Goal: Transaction & Acquisition: Obtain resource

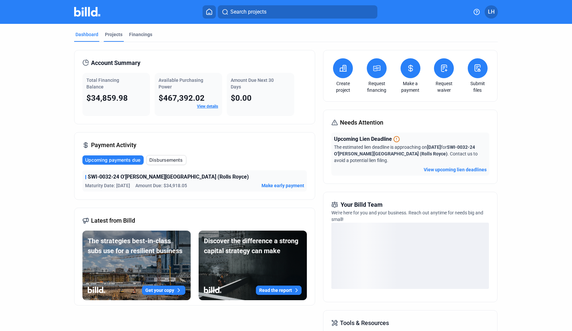
click at [116, 36] on div "Projects" at bounding box center [114, 34] width 18 height 7
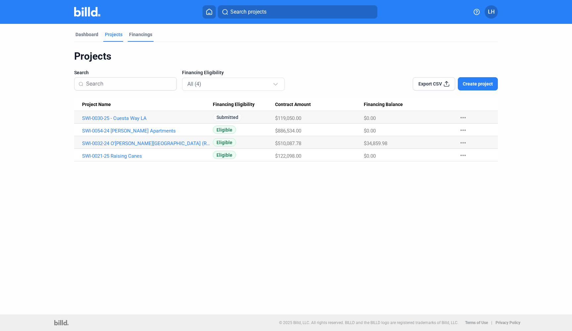
click at [136, 38] on div "Financings" at bounding box center [141, 36] width 26 height 11
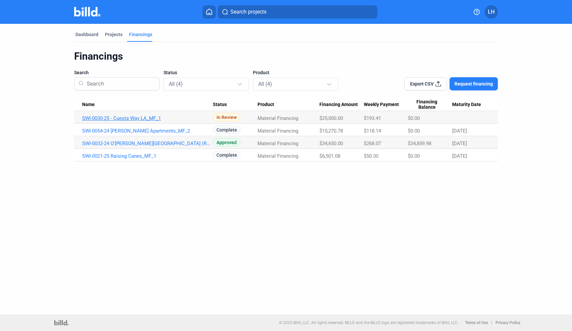
click at [148, 118] on link "SWI-0030-25 - Cuesta Way LA_MF_1" at bounding box center [147, 118] width 131 height 6
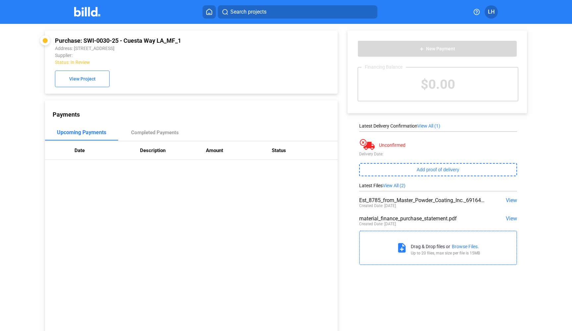
click at [91, 9] on img at bounding box center [87, 12] width 26 height 10
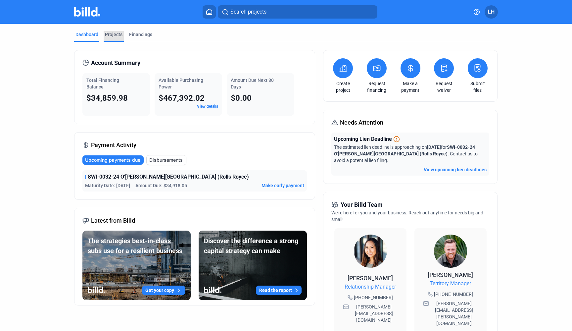
click at [115, 35] on div "Projects" at bounding box center [114, 34] width 18 height 7
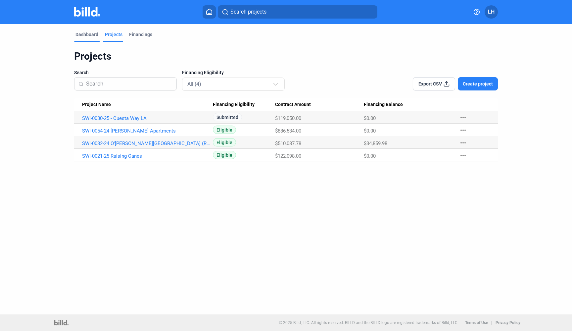
click at [83, 35] on div "Dashboard" at bounding box center [87, 34] width 23 height 7
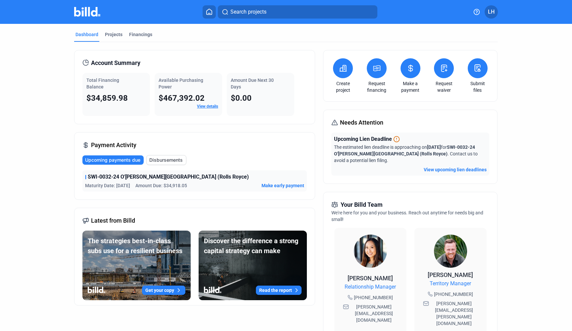
click at [68, 118] on div "Dashboard Projects Financings Account Summary Total Financing Balance $34,859.9…" at bounding box center [286, 253] width 450 height 459
click at [37, 76] on dashboard "Dashboard Projects Financings Account Summary Total Financing Balance $34,859.9…" at bounding box center [285, 253] width 515 height 459
click at [110, 41] on div "Projects" at bounding box center [114, 36] width 20 height 11
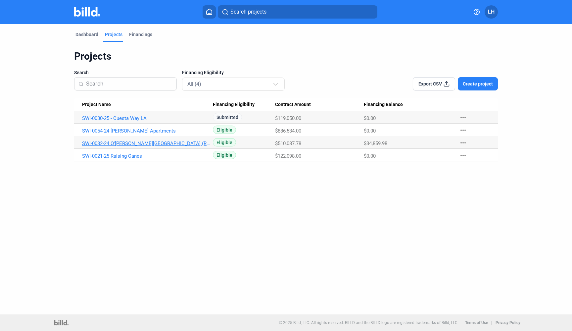
click at [130, 144] on link "SWI-0032-24 O'[PERSON_NAME][GEOGRAPHIC_DATA] (Rolls Royce)" at bounding box center [147, 143] width 131 height 6
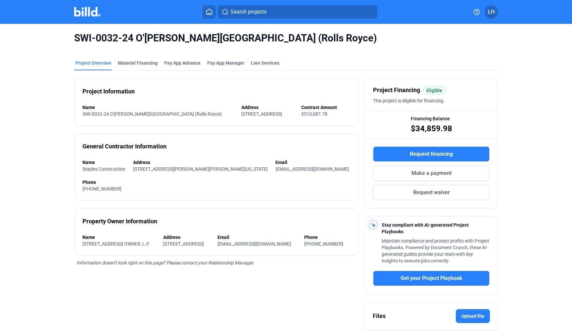
click at [410, 152] on span "Request financing" at bounding box center [431, 154] width 43 height 8
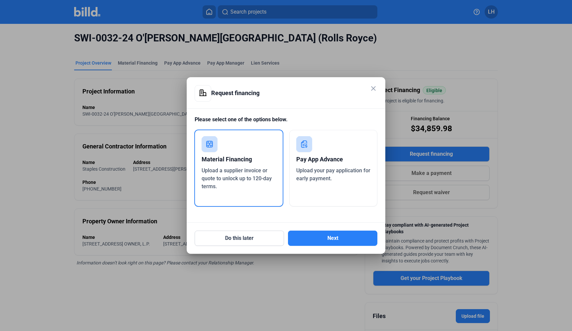
click at [272, 173] on div "Upload a supplier invoice or quote to unlock up to 120-day terms." at bounding box center [239, 179] width 75 height 24
click at [320, 235] on button "Next" at bounding box center [332, 238] width 89 height 15
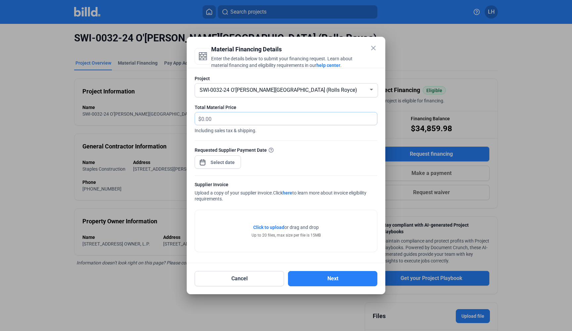
click at [234, 125] on input "text" at bounding box center [289, 118] width 176 height 13
type input "9,129.56"
click at [265, 165] on div "Requested Supplier Payment Date" at bounding box center [286, 160] width 183 height 29
click at [214, 162] on div "close Material Financing Details Enter the details below to submit your financi…" at bounding box center [286, 165] width 572 height 331
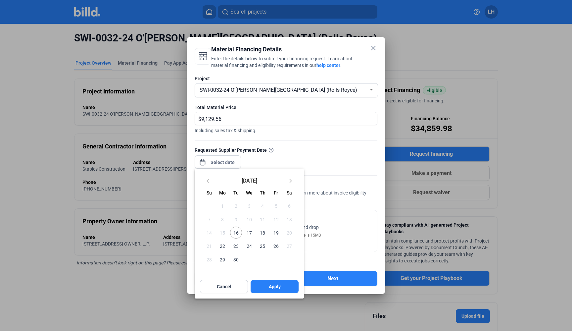
click at [234, 235] on span "16" at bounding box center [236, 233] width 12 height 12
click at [281, 288] on button "Apply" at bounding box center [275, 286] width 48 height 13
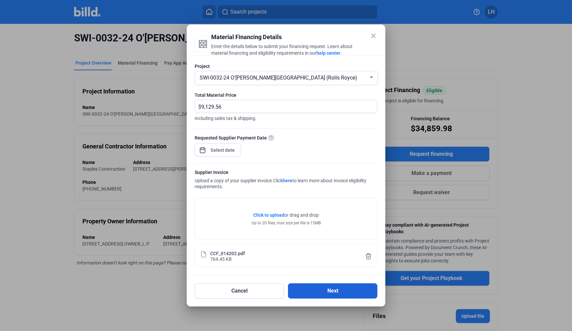
click at [322, 291] on button "Next" at bounding box center [332, 290] width 89 height 15
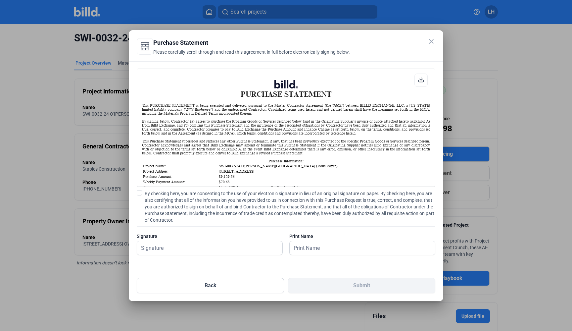
scroll to position [0, 0]
click at [177, 205] on span "By checking here, you are consenting to the use of your electronic signature in…" at bounding box center [290, 206] width 291 height 33
click at [0, 0] on input "By checking here, you are consenting to the use of your electronic signature in…" at bounding box center [0, 0] width 0 height 0
click at [182, 244] on input "text" at bounding box center [209, 248] width 145 height 14
type input "N"
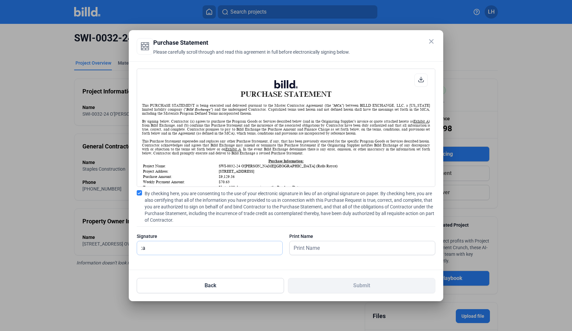
type input ":"
type input "[PERSON_NAME]"
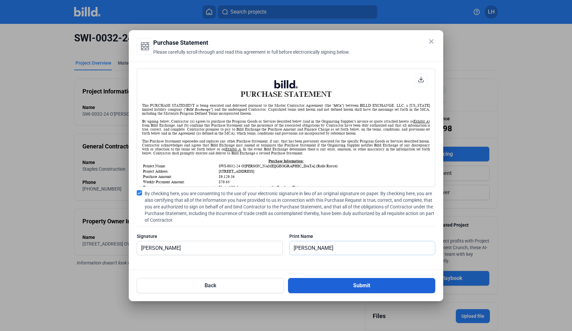
type input "[PERSON_NAME]"
click at [314, 289] on button "Submit" at bounding box center [361, 285] width 147 height 15
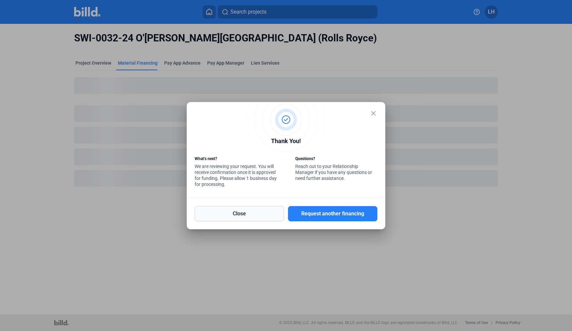
click at [271, 218] on button "Close" at bounding box center [239, 213] width 89 height 15
